Goal: Information Seeking & Learning: Stay updated

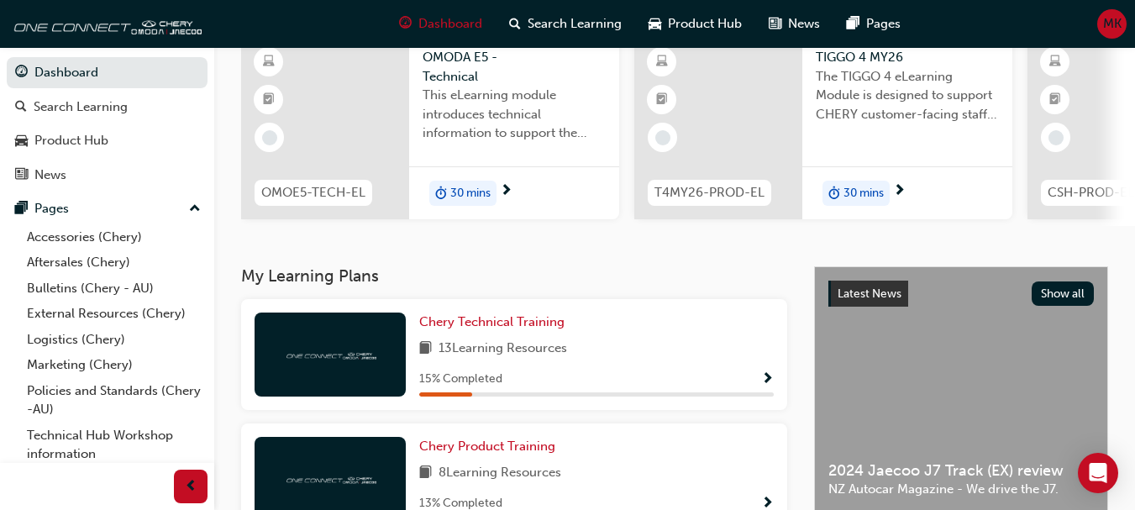
scroll to position [252, 0]
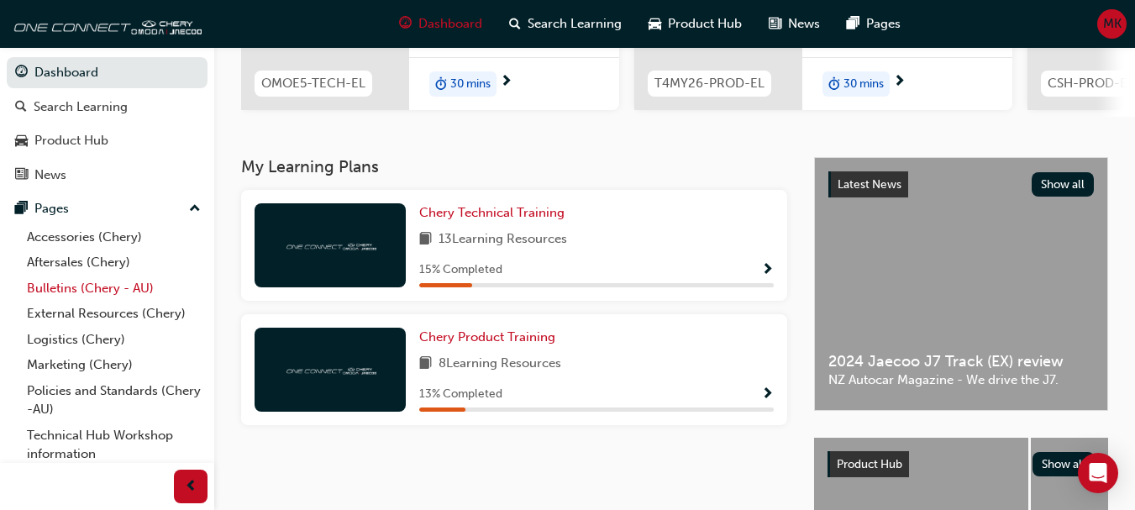
click at [57, 291] on link "Bulletins (Chery - AU)" at bounding box center [113, 289] width 187 height 26
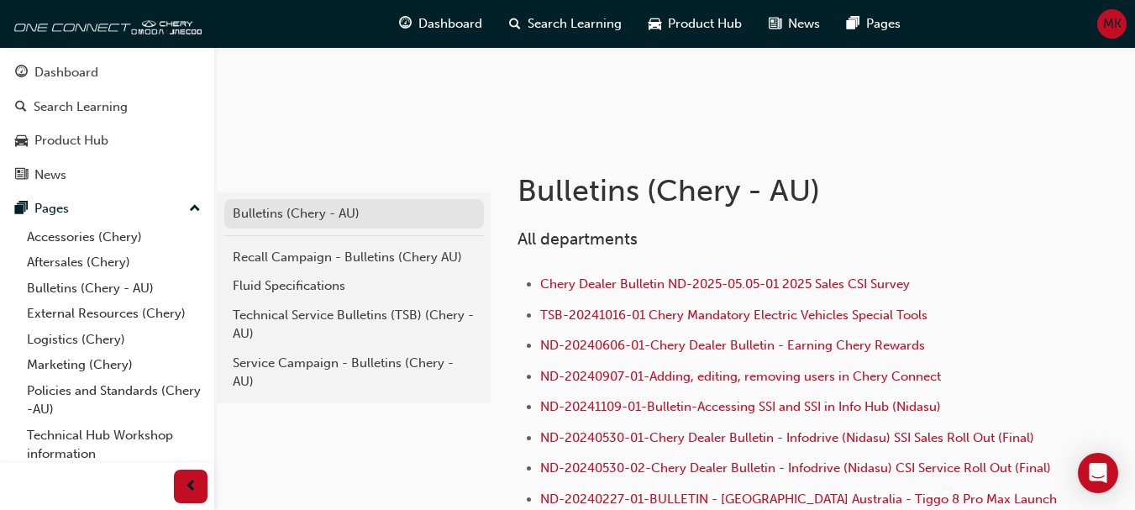
scroll to position [252, 0]
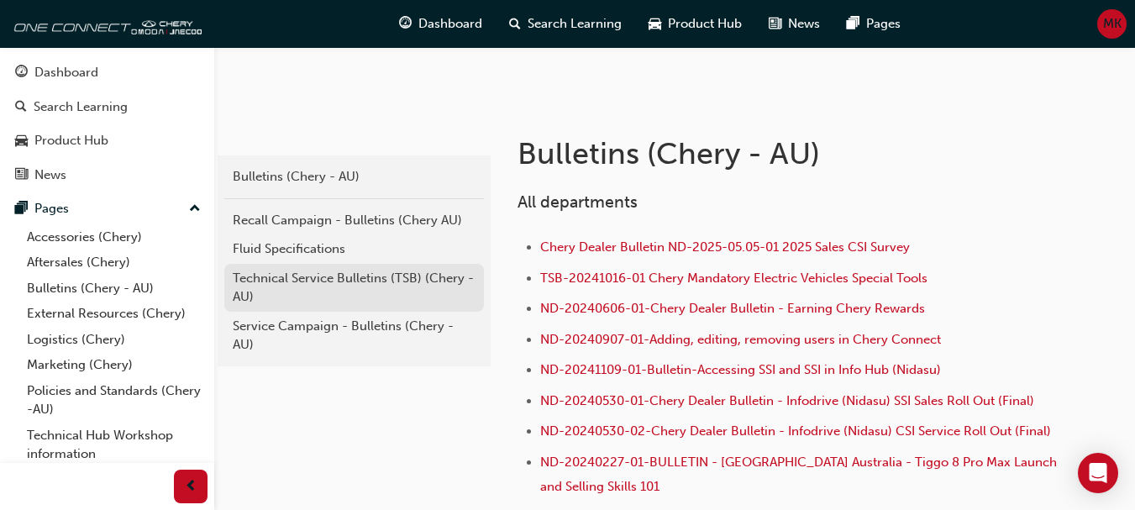
click at [316, 279] on div "Technical Service Bulletins (TSB) (Chery - AU)" at bounding box center [354, 288] width 243 height 38
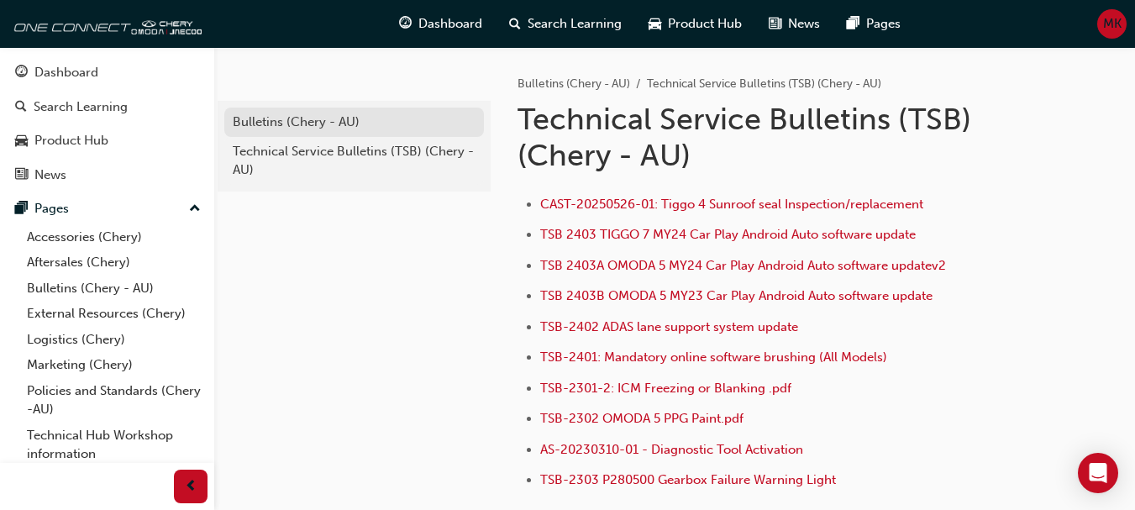
click at [284, 124] on div "Bulletins (Chery - AU)" at bounding box center [354, 122] width 243 height 19
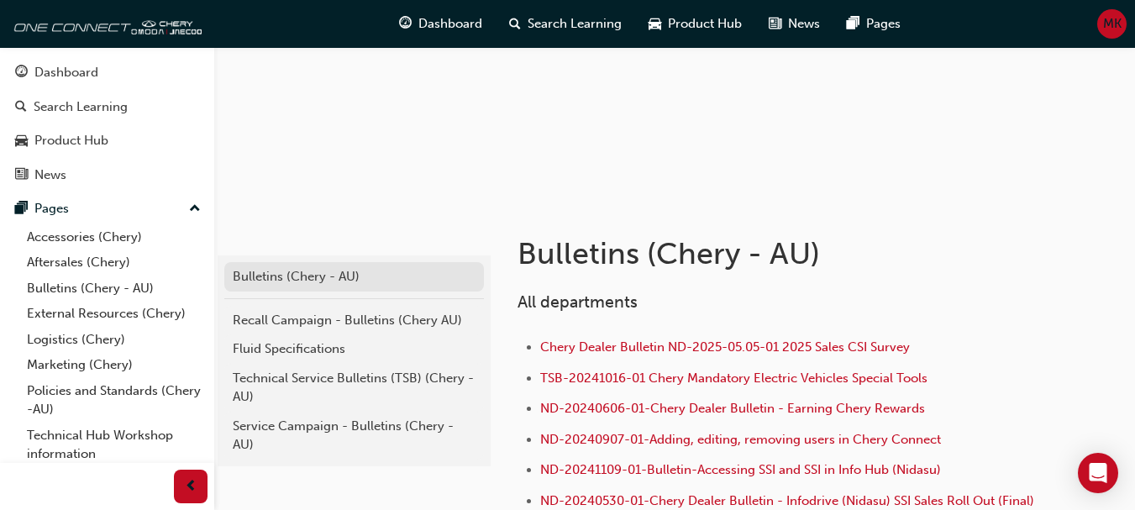
scroll to position [336, 0]
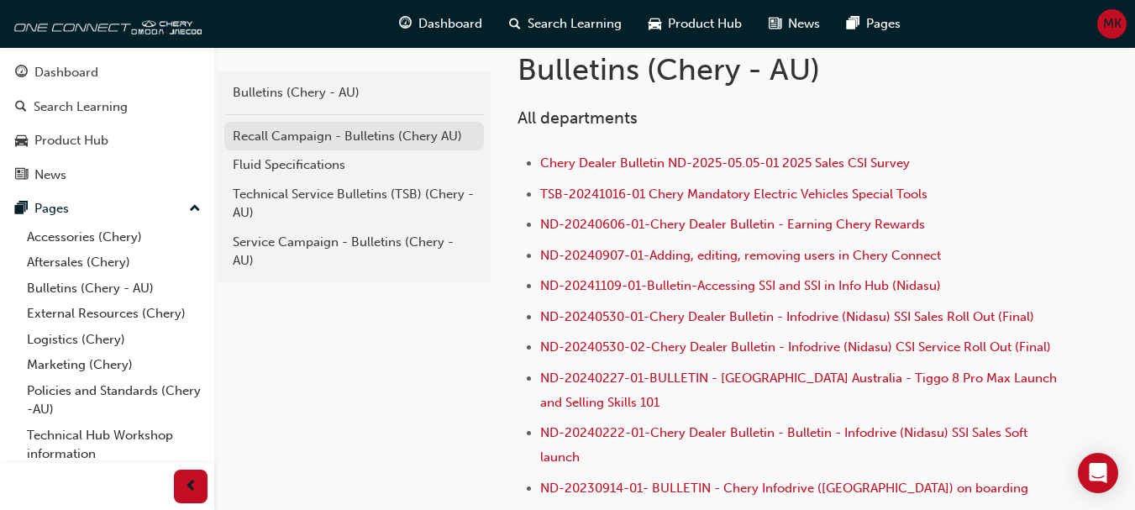
click at [272, 134] on div "Recall Campaign - Bulletins (Chery AU)" at bounding box center [354, 136] width 243 height 19
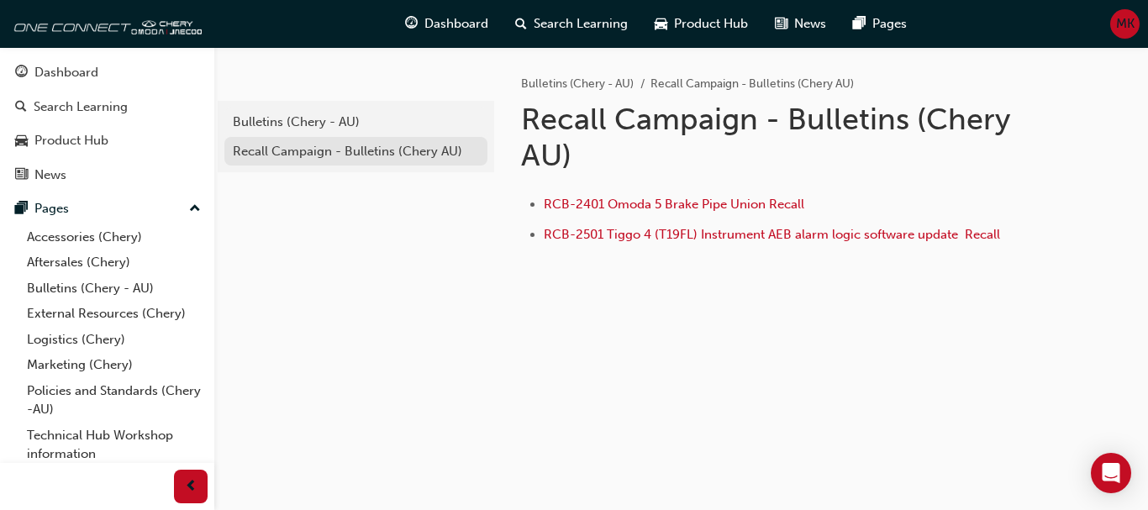
click at [287, 154] on div "Recall Campaign - Bulletins (Chery AU)" at bounding box center [356, 151] width 246 height 19
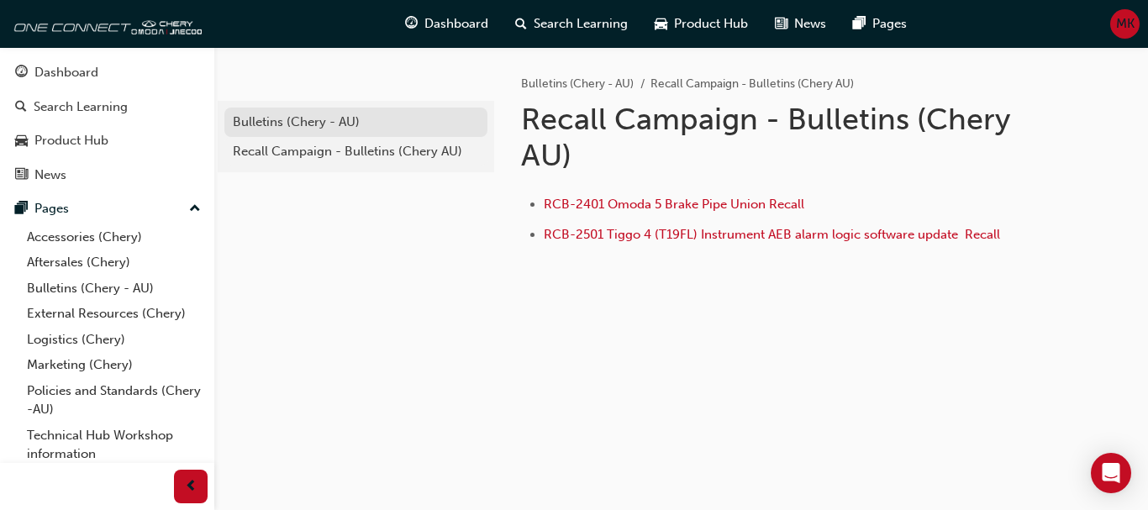
click at [297, 127] on div "Bulletins (Chery - AU)" at bounding box center [356, 122] width 246 height 19
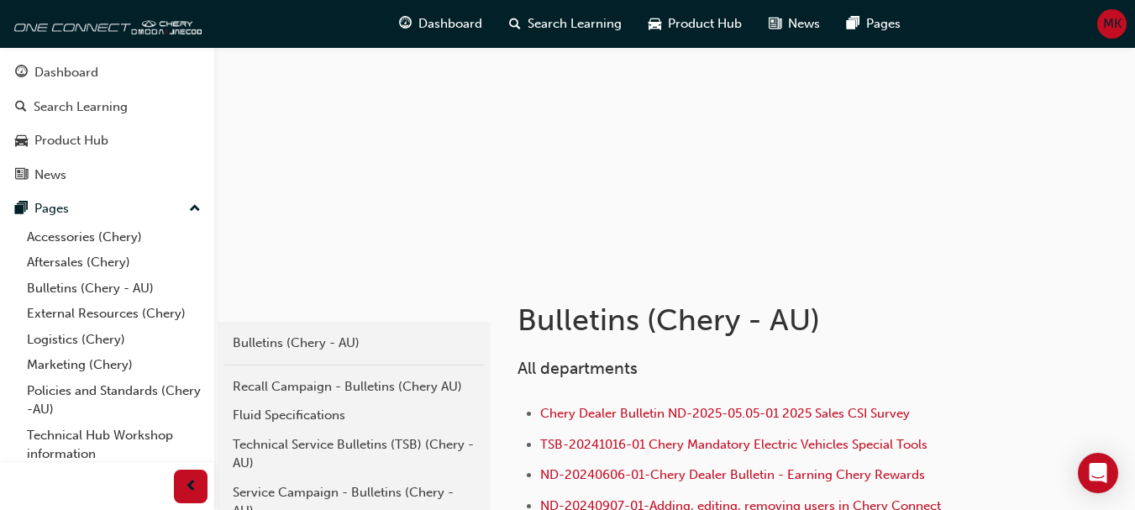
scroll to position [252, 0]
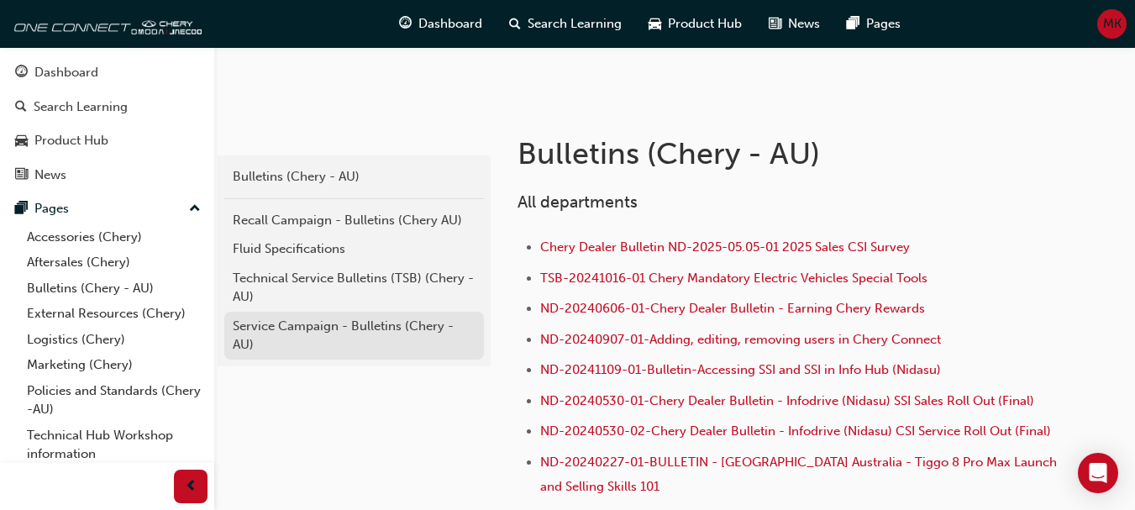
click at [298, 325] on div "Service Campaign - Bulletins (Chery - AU)" at bounding box center [354, 336] width 243 height 38
